Goal: Find specific page/section: Find specific page/section

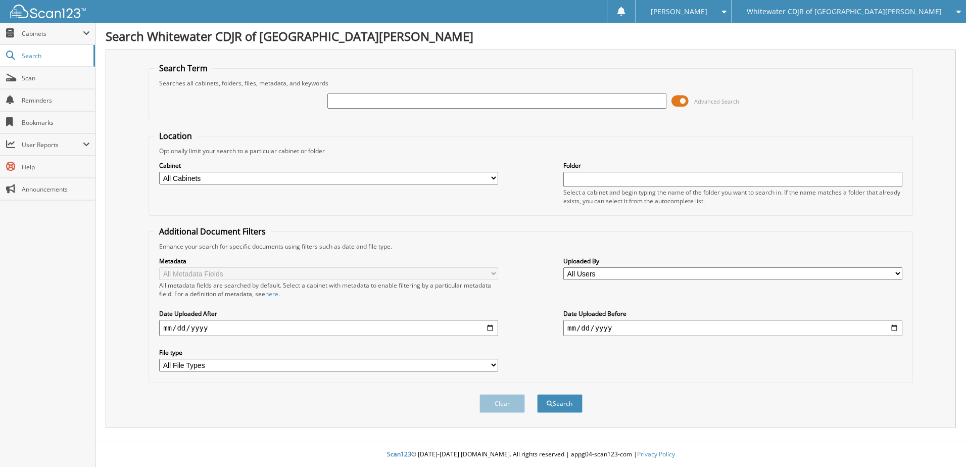
click at [405, 103] on input "text" at bounding box center [496, 100] width 339 height 15
type input "14664a"
click at [566, 422] on div "Clear Search" at bounding box center [531, 403] width 764 height 41
click at [569, 408] on button "Search" at bounding box center [559, 403] width 45 height 19
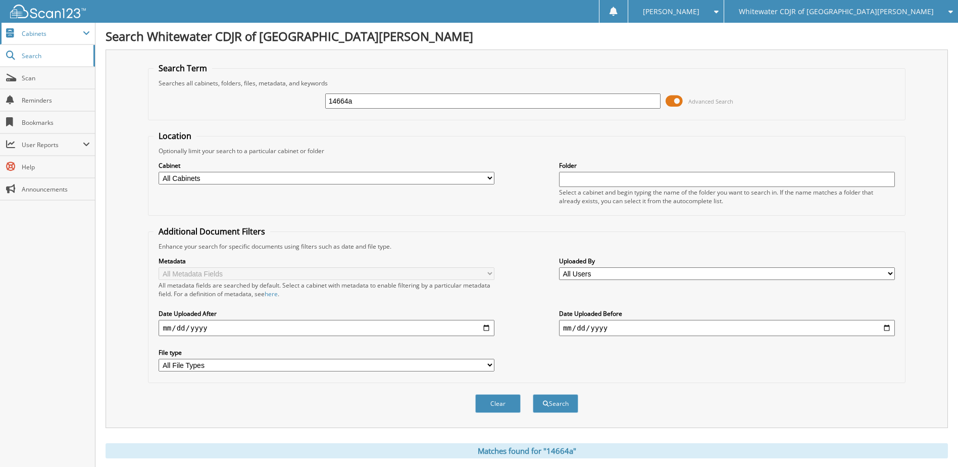
click at [88, 33] on span at bounding box center [86, 33] width 7 height 8
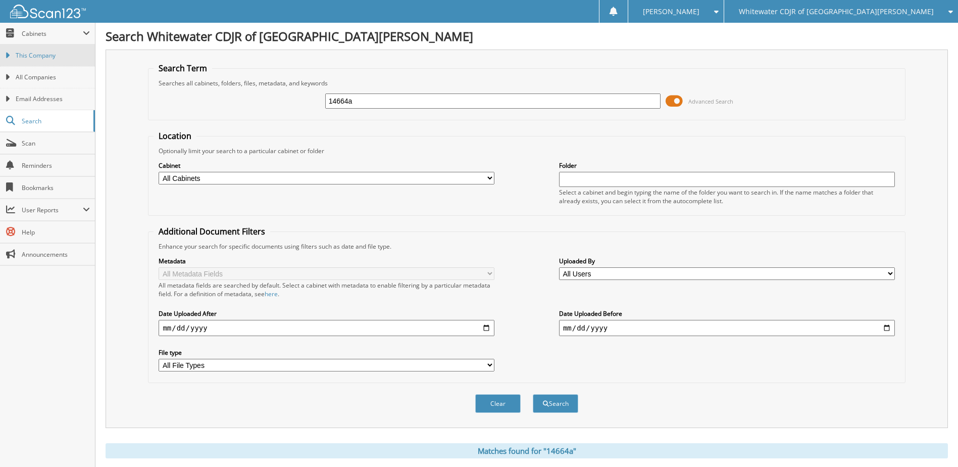
click at [54, 56] on span "This Company" at bounding box center [53, 55] width 74 height 9
